Goal: Navigation & Orientation: Find specific page/section

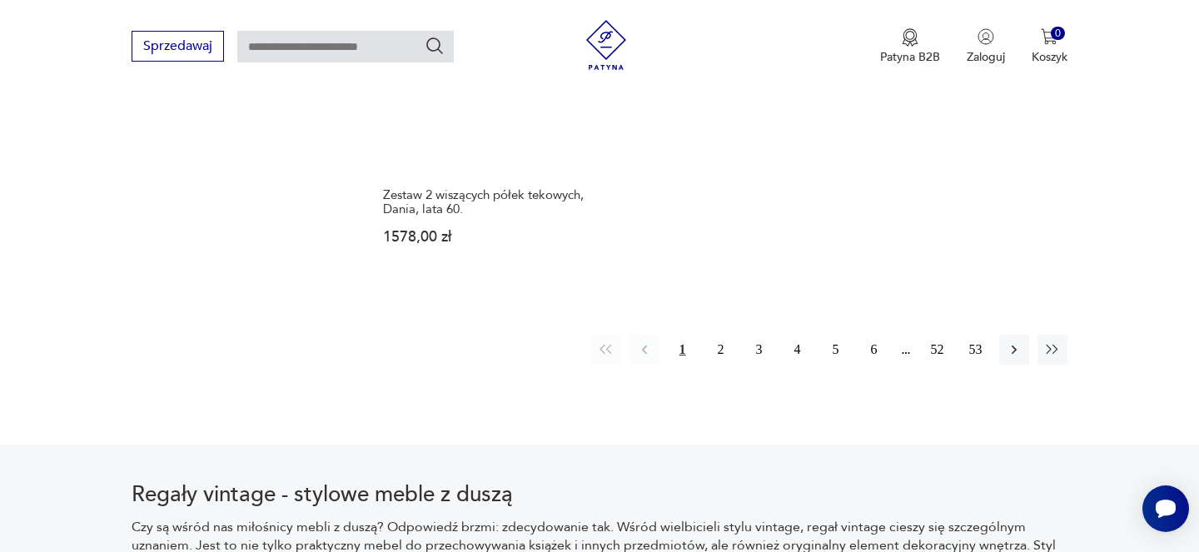
scroll to position [2708, 0]
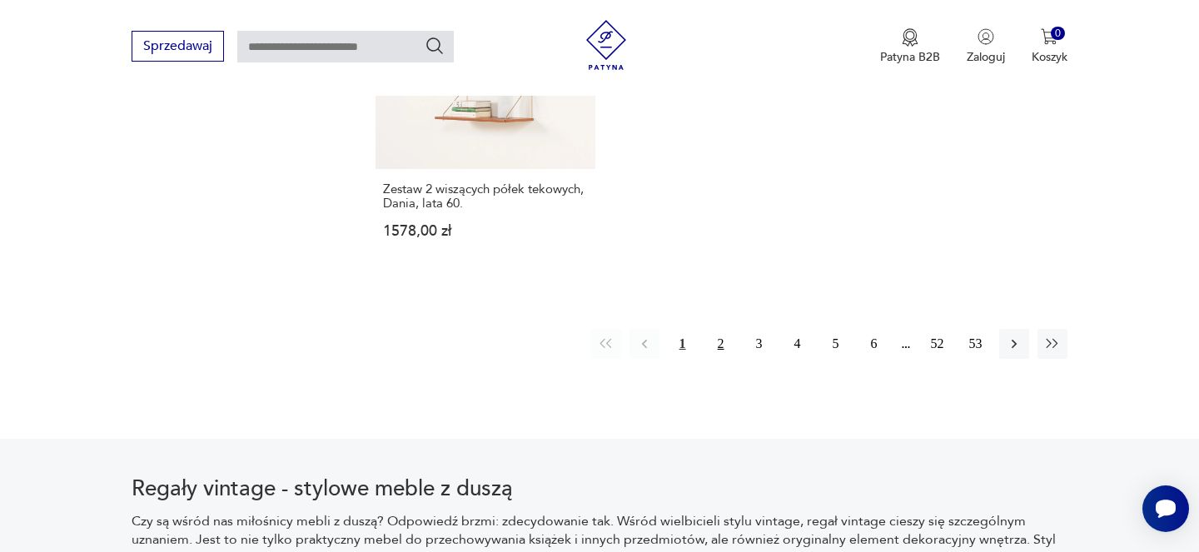
click at [718, 329] on button "2" at bounding box center [721, 344] width 30 height 30
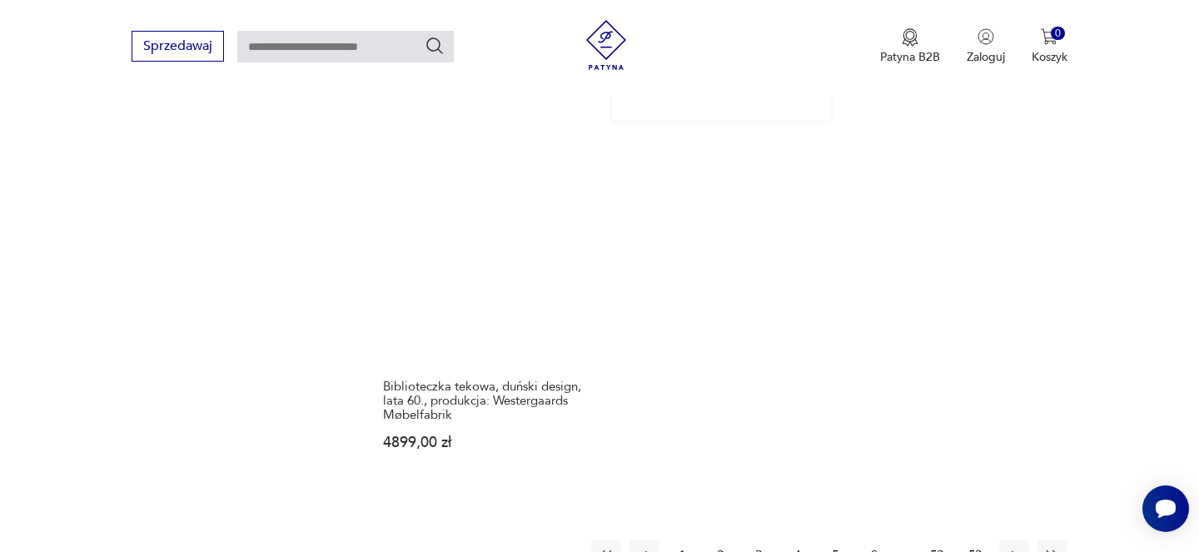
scroll to position [2549, 0]
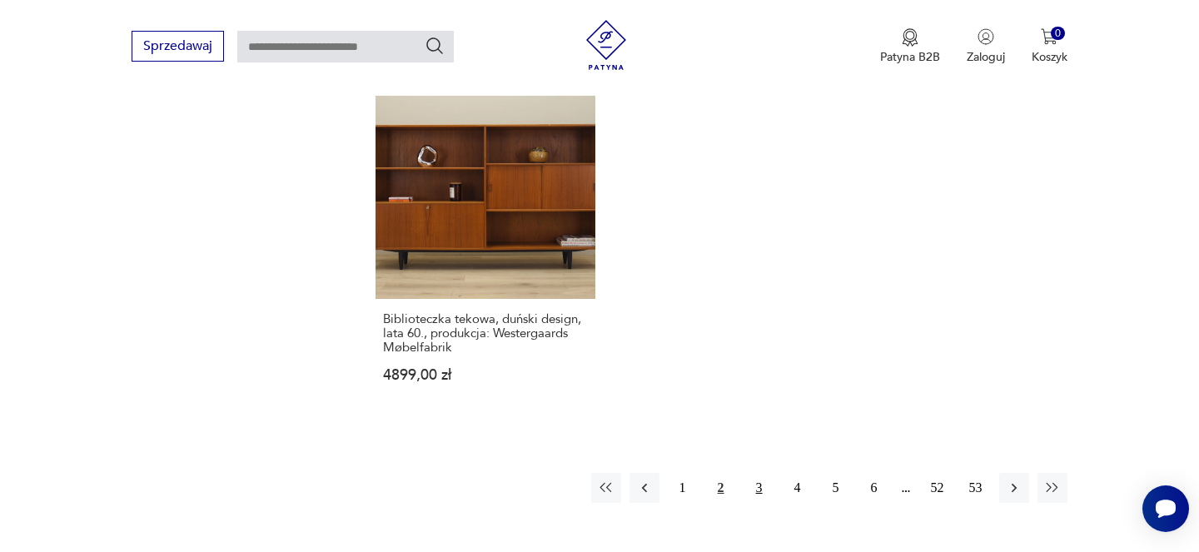
click at [760, 473] on button "3" at bounding box center [760, 488] width 30 height 30
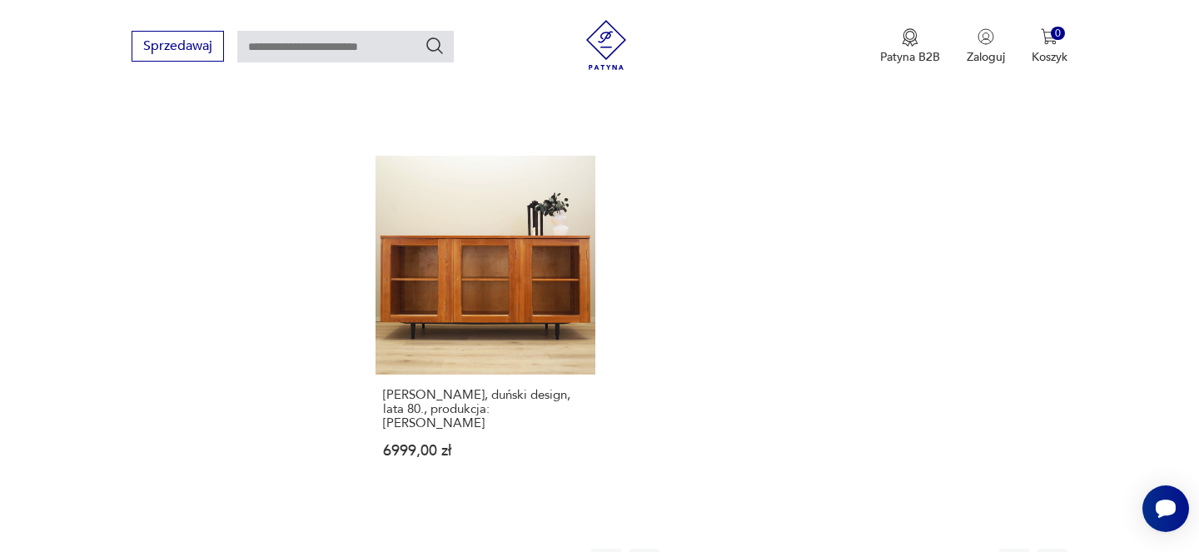
scroll to position [2504, 0]
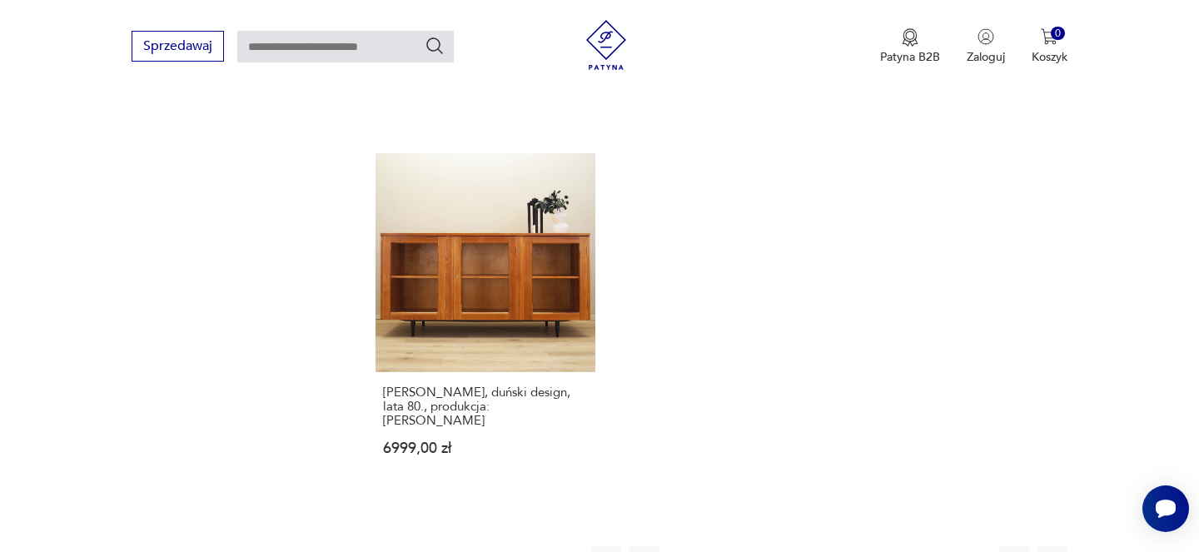
click at [793, 546] on button "4" at bounding box center [798, 561] width 30 height 30
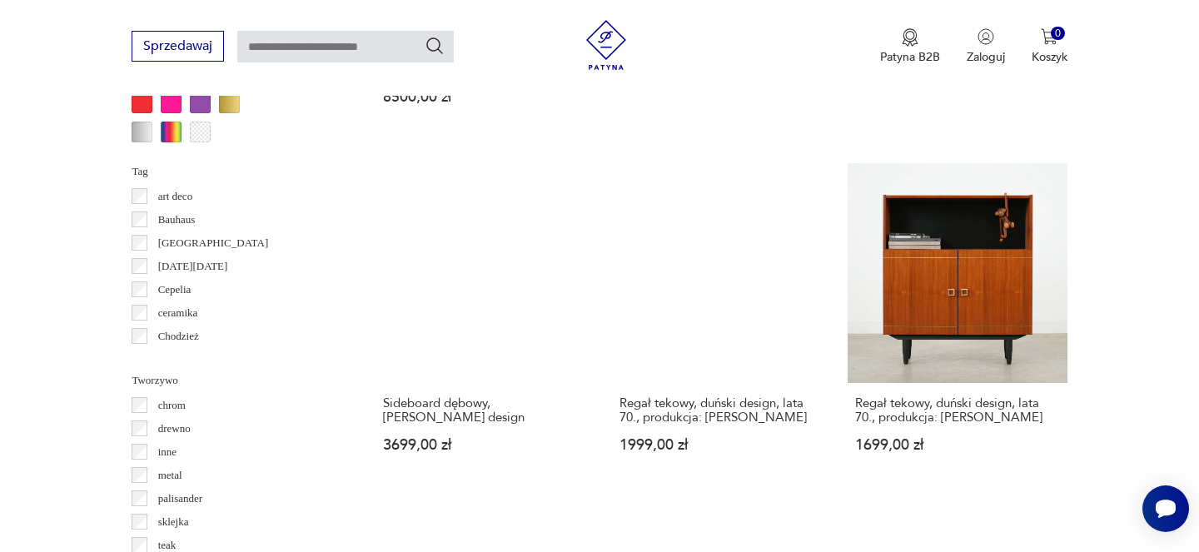
scroll to position [1707, 0]
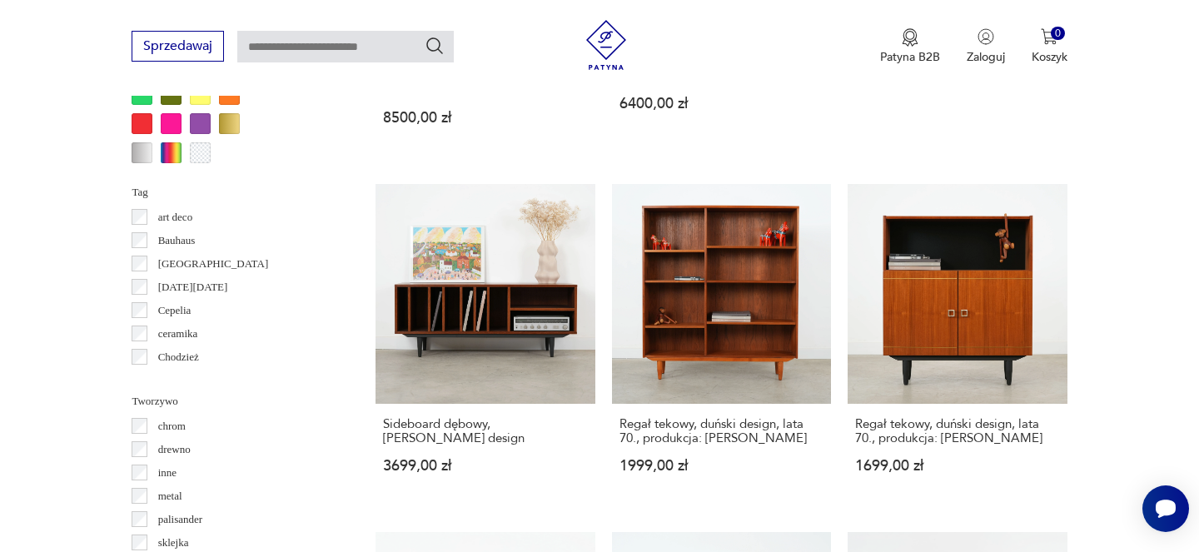
click at [188, 241] on p "Bauhaus" at bounding box center [176, 241] width 37 height 18
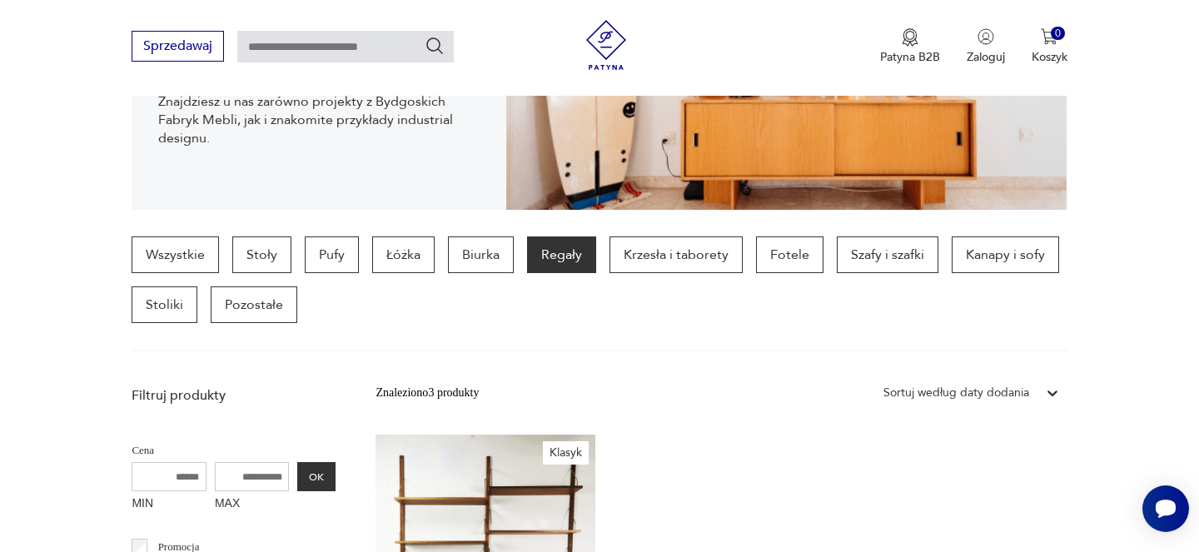
scroll to position [288, 0]
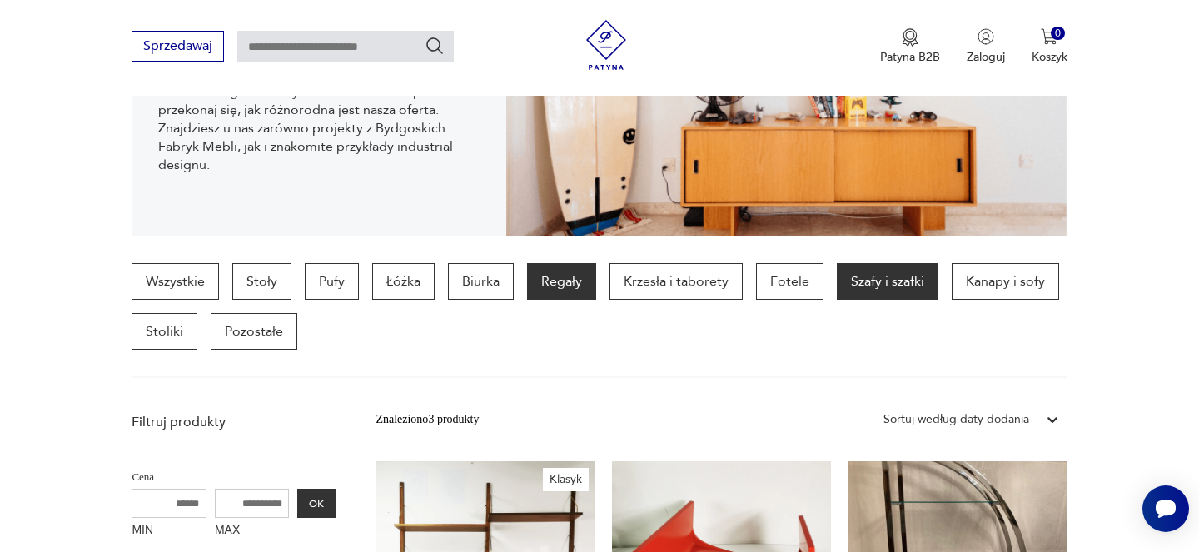
click at [909, 285] on p "Szafy i szafki" at bounding box center [888, 281] width 102 height 37
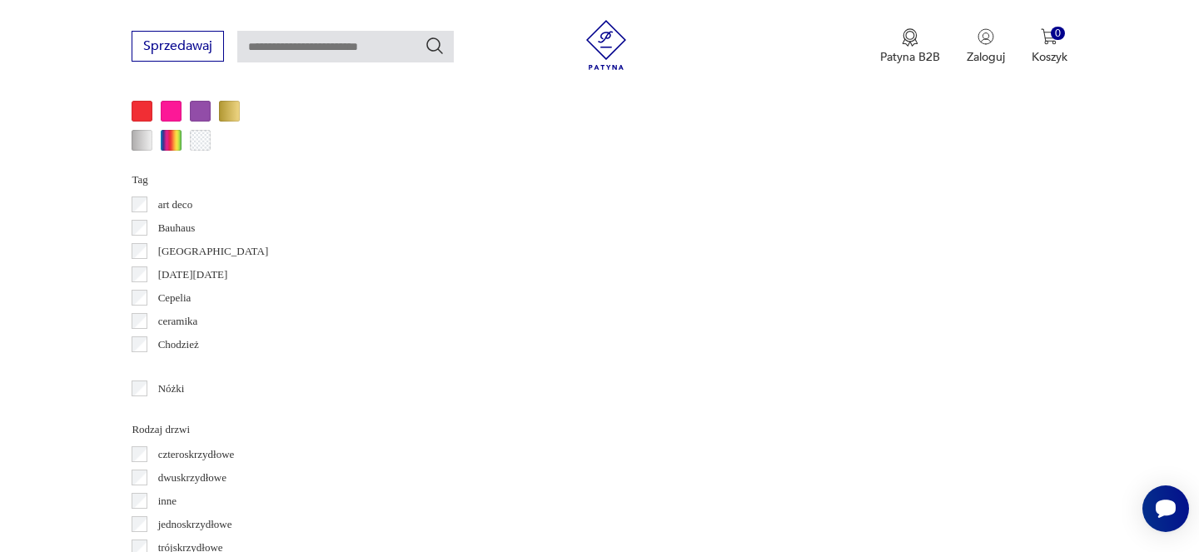
scroll to position [1700, 0]
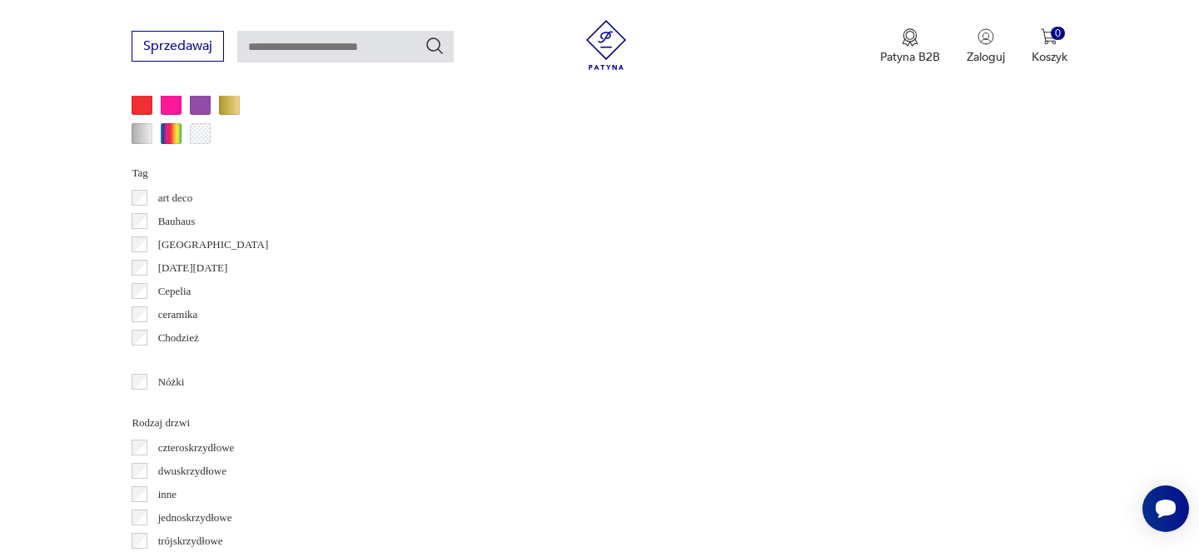
click at [172, 226] on p "Bauhaus" at bounding box center [176, 221] width 37 height 18
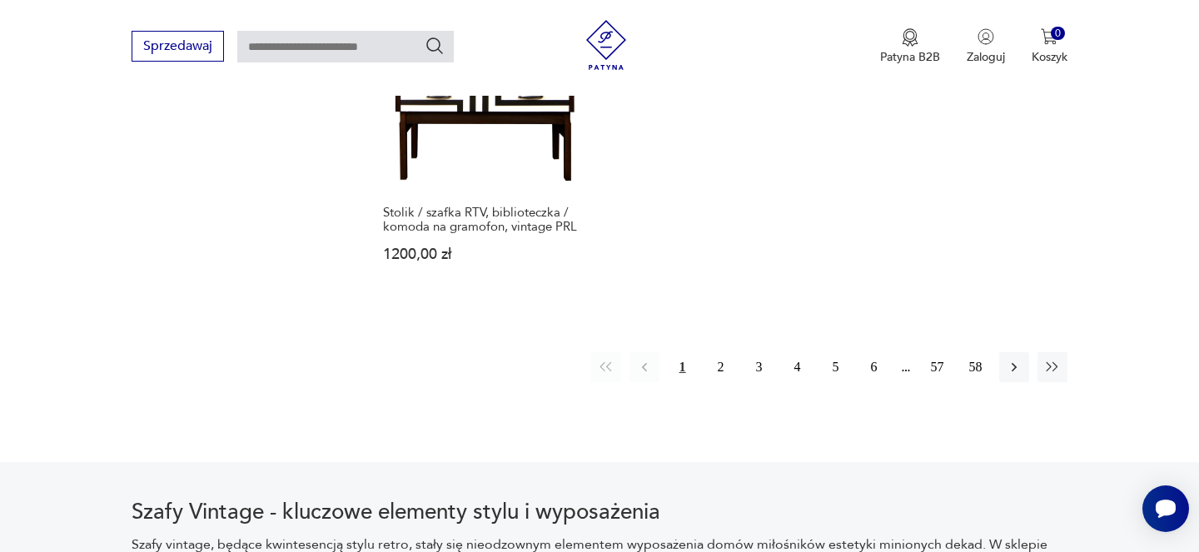
scroll to position [2587, 0]
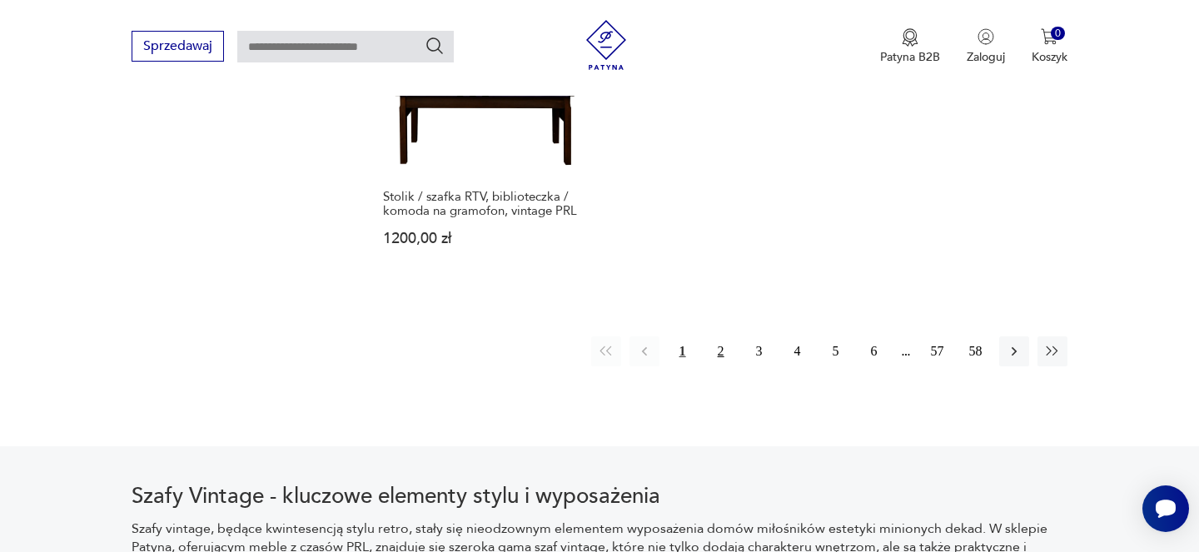
click at [715, 336] on button "2" at bounding box center [721, 351] width 30 height 30
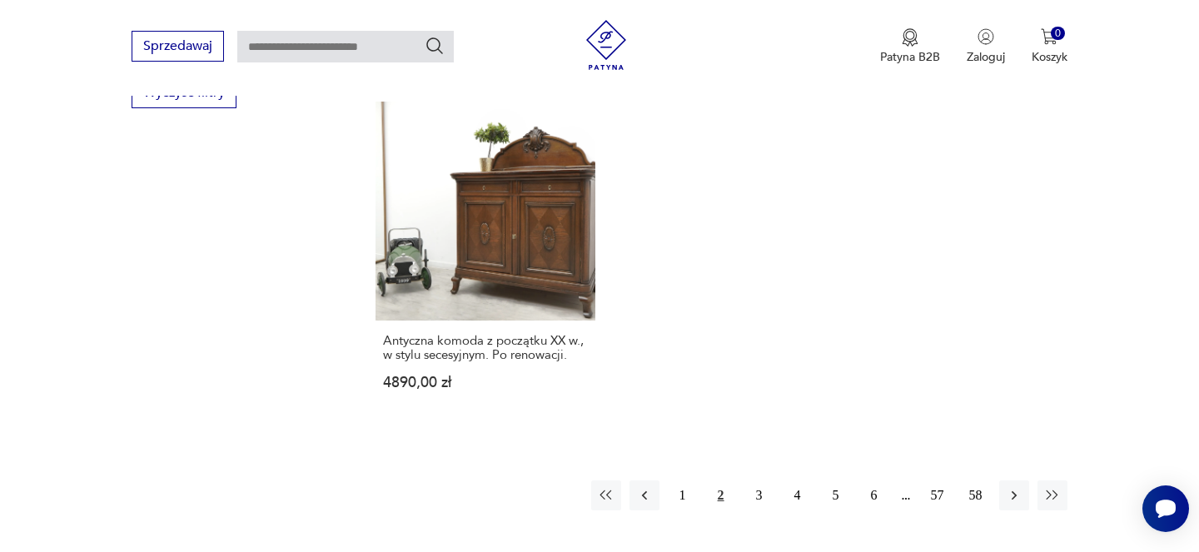
scroll to position [2446, 0]
